Goal: Task Accomplishment & Management: Complete application form

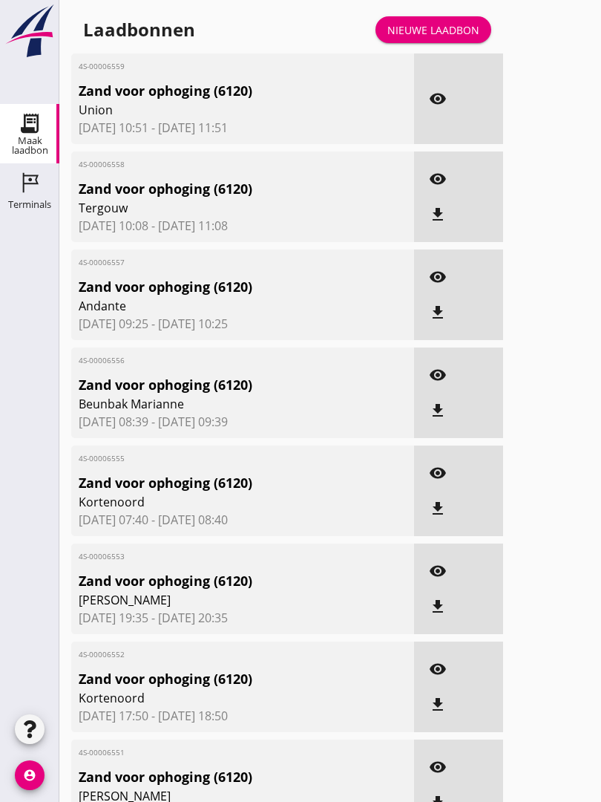
click at [429, 27] on div "Laadbonnen Nieuwe laadbon" at bounding box center [287, 30] width 432 height 36
click at [456, 38] on div "Nieuwe laadbon" at bounding box center [433, 30] width 92 height 16
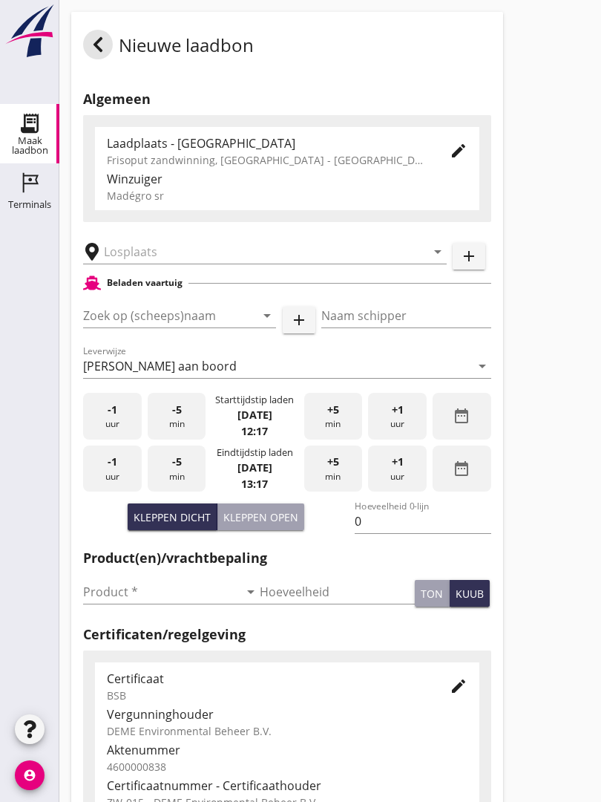
click at [198, 261] on input "text" at bounding box center [254, 252] width 301 height 24
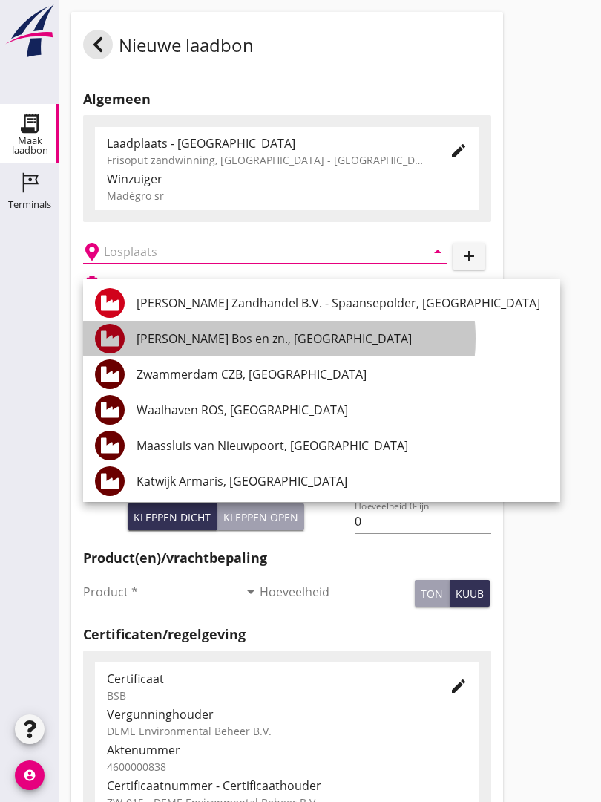
click at [250, 335] on div "[PERSON_NAME] Bos en zn., [GEOGRAPHIC_DATA]" at bounding box center [343, 339] width 412 height 18
type input "[PERSON_NAME] Bos en zn., [GEOGRAPHIC_DATA]"
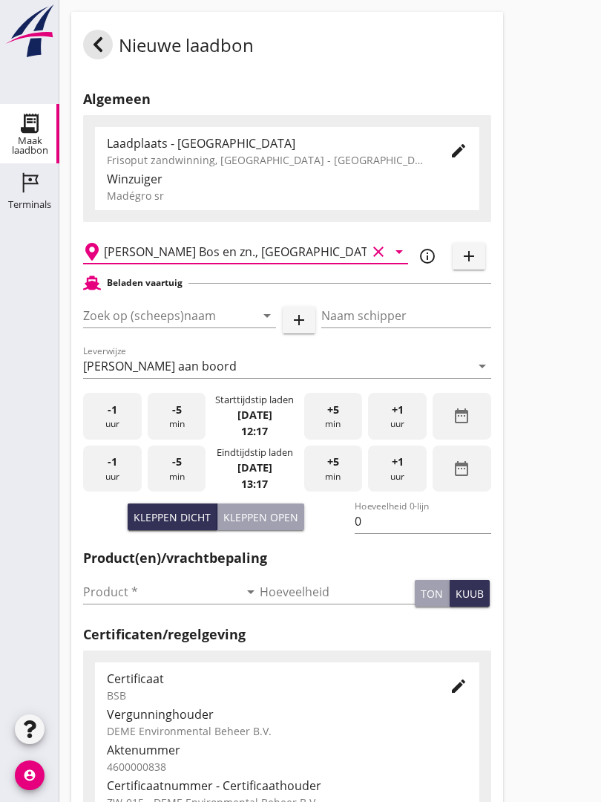
click at [206, 321] on input "Zoek op (scheeps)naam" at bounding box center [158, 316] width 151 height 24
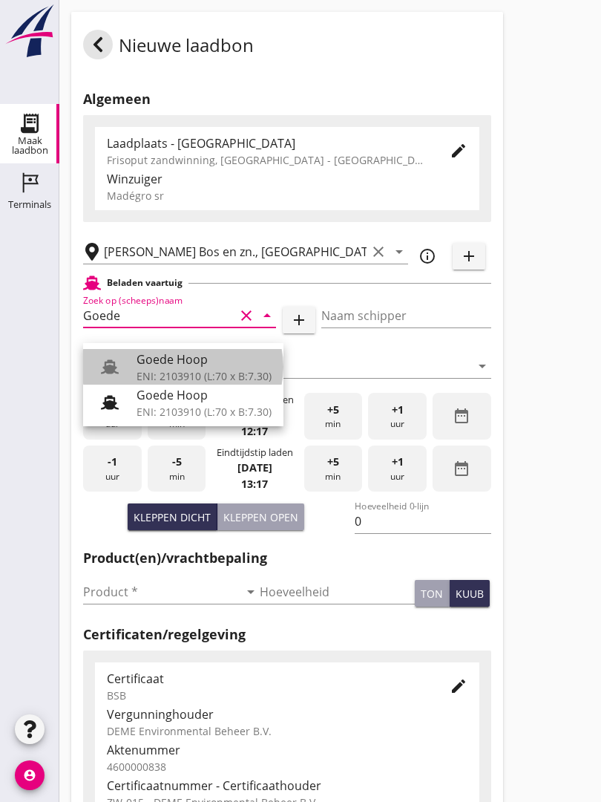
click at [187, 357] on div "Goede Hoop" at bounding box center [204, 359] width 135 height 18
type input "Goede Hoop"
type input "[PERSON_NAME]"
type input "555"
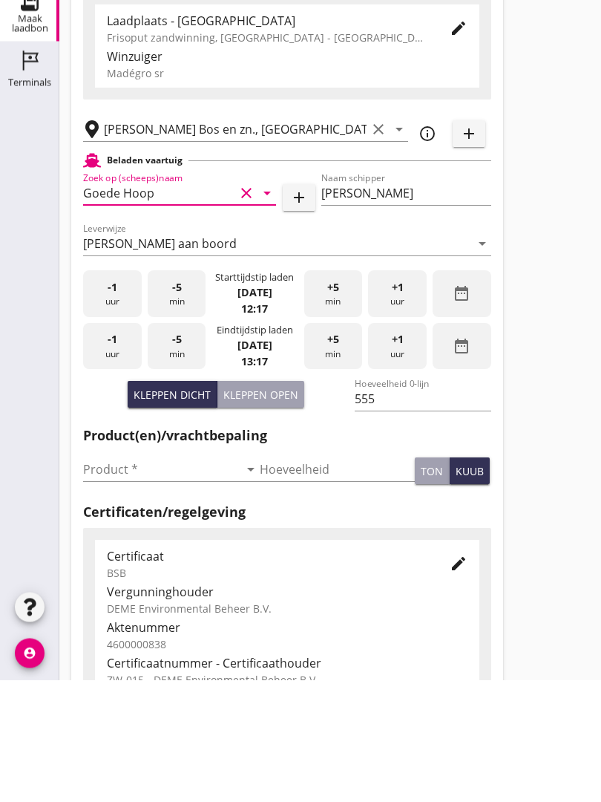
click at [125, 580] on input "Product *" at bounding box center [161, 592] width 156 height 24
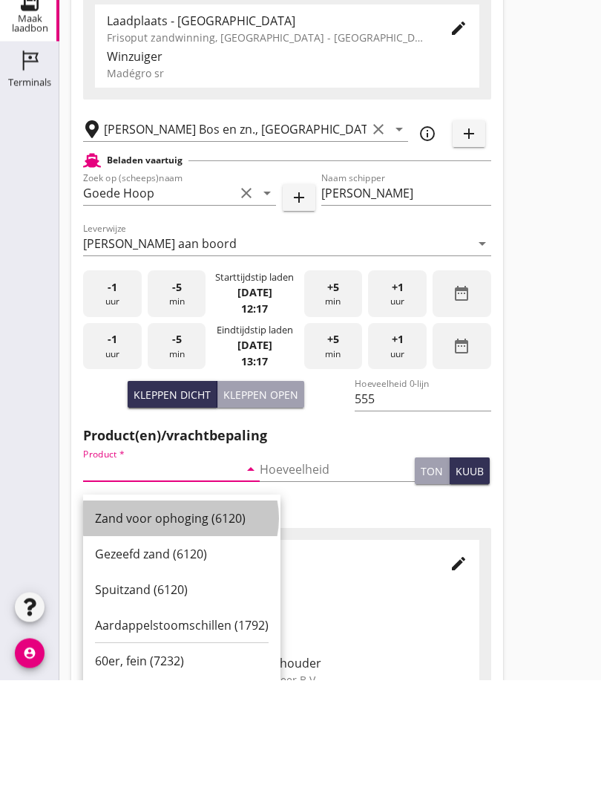
click at [192, 632] on div "Zand voor ophoging (6120)" at bounding box center [182, 641] width 174 height 18
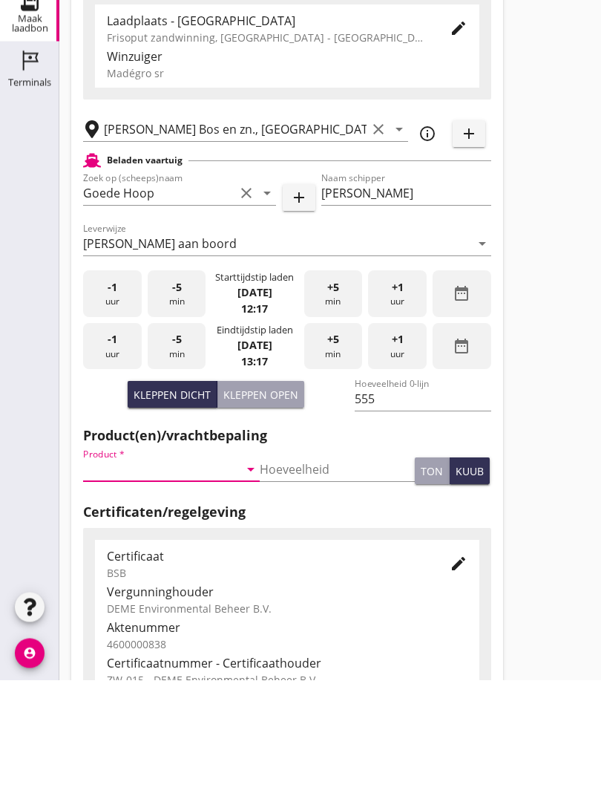
type input "Zand voor ophoging (6120)"
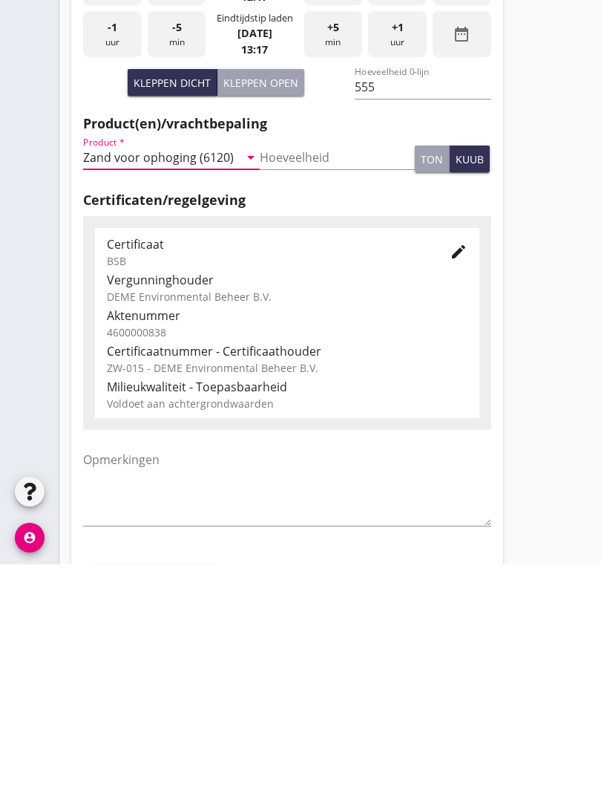
scroll to position [260, 0]
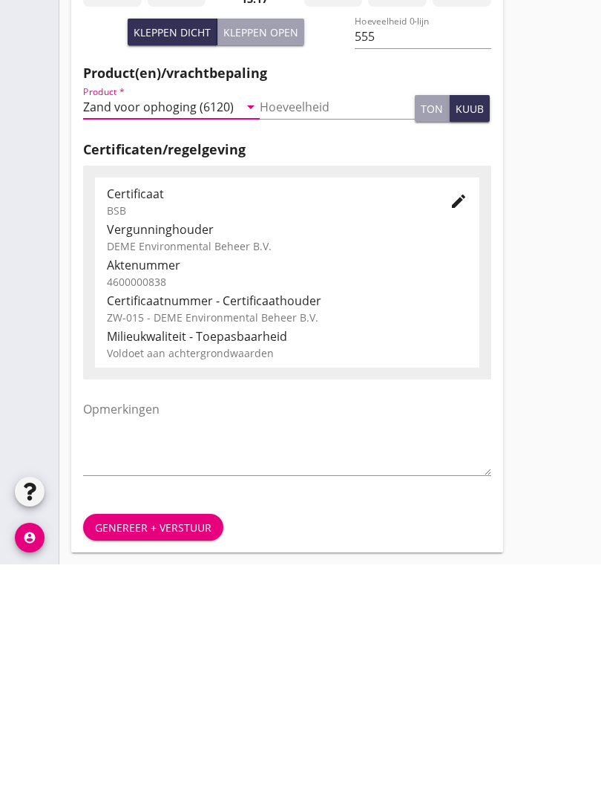
click at [157, 751] on button "Genereer + verstuur" at bounding box center [153, 764] width 140 height 27
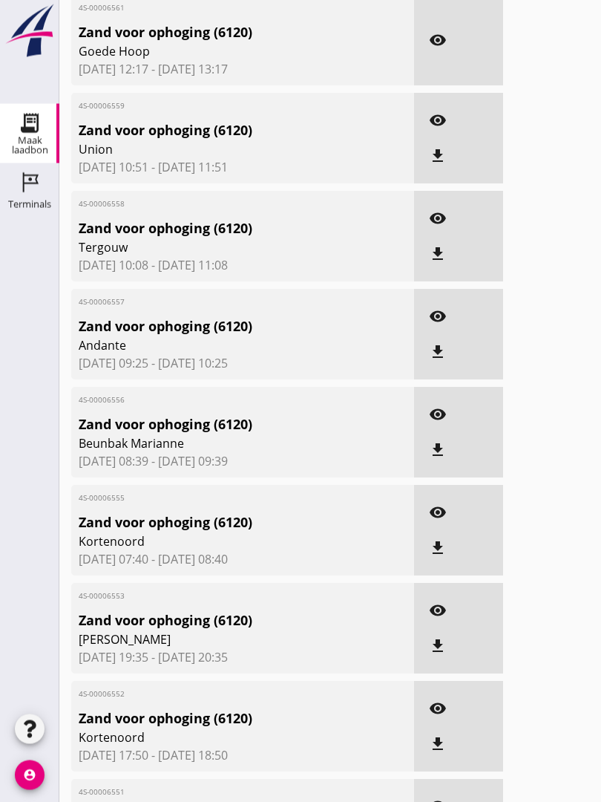
scroll to position [63, 0]
